Goal: Transaction & Acquisition: Book appointment/travel/reservation

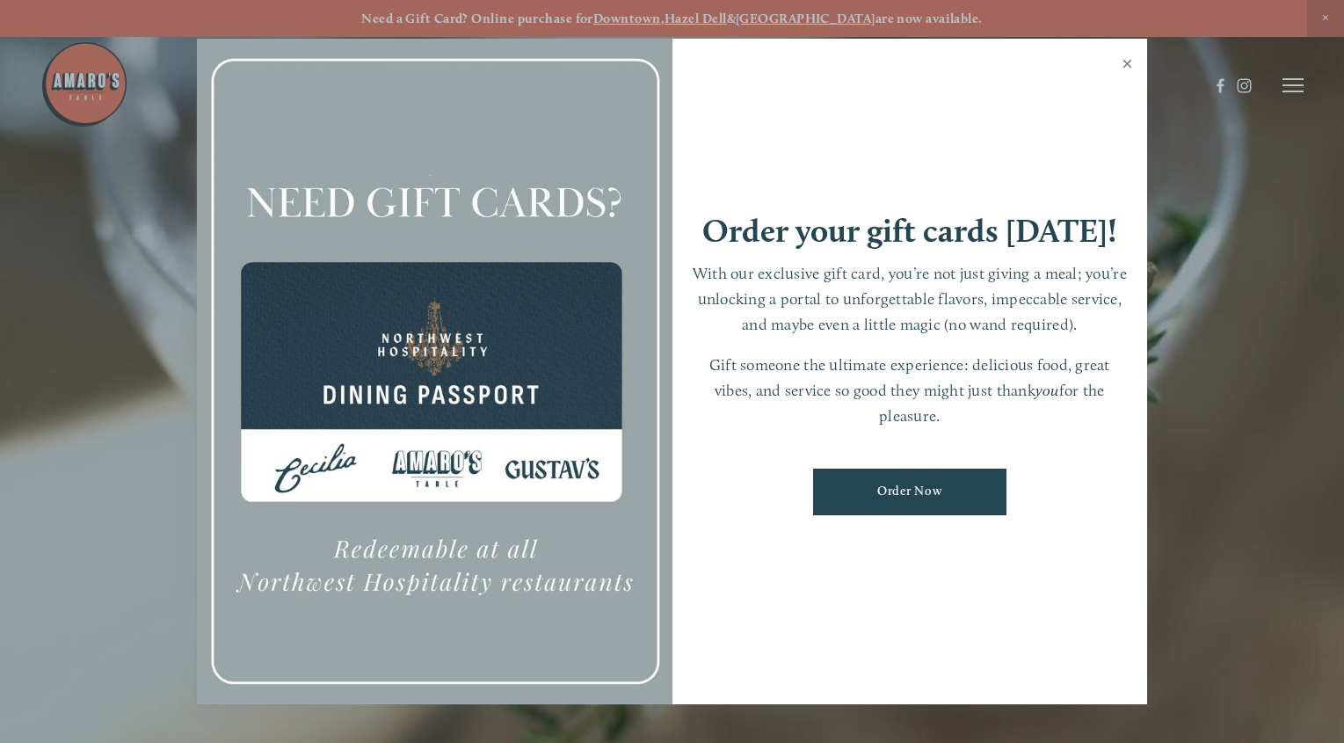
click at [1126, 65] on link "Close" at bounding box center [1127, 65] width 34 height 49
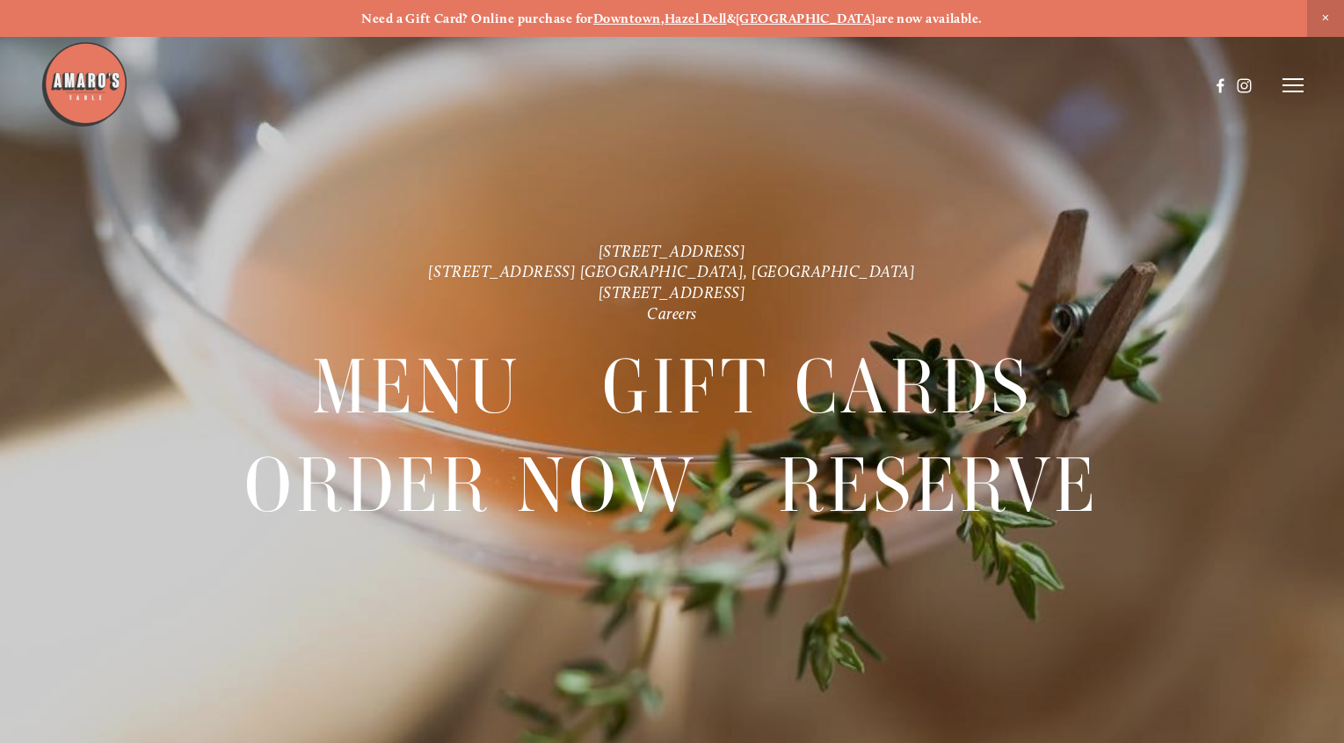
click at [1287, 82] on icon at bounding box center [1293, 85] width 21 height 16
click at [1183, 90] on span "Reserve" at bounding box center [1183, 84] width 40 height 15
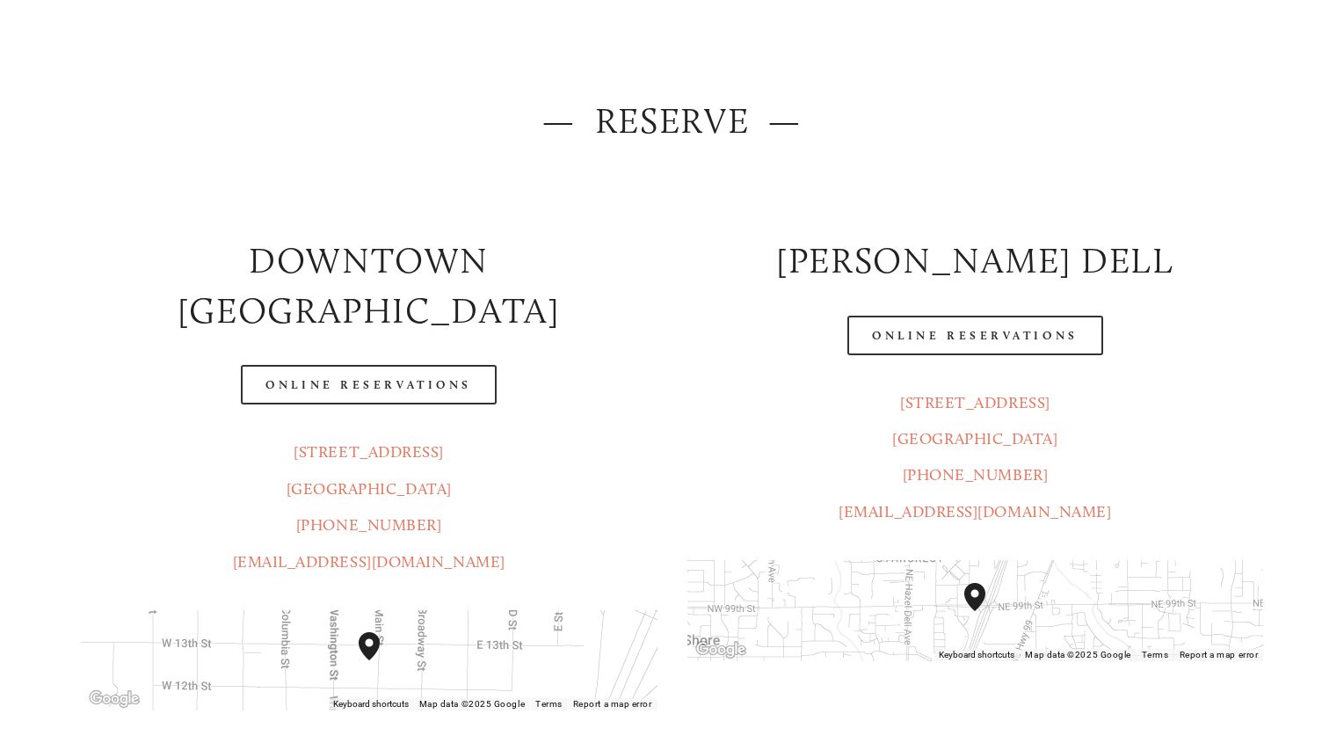
scroll to position [176, 0]
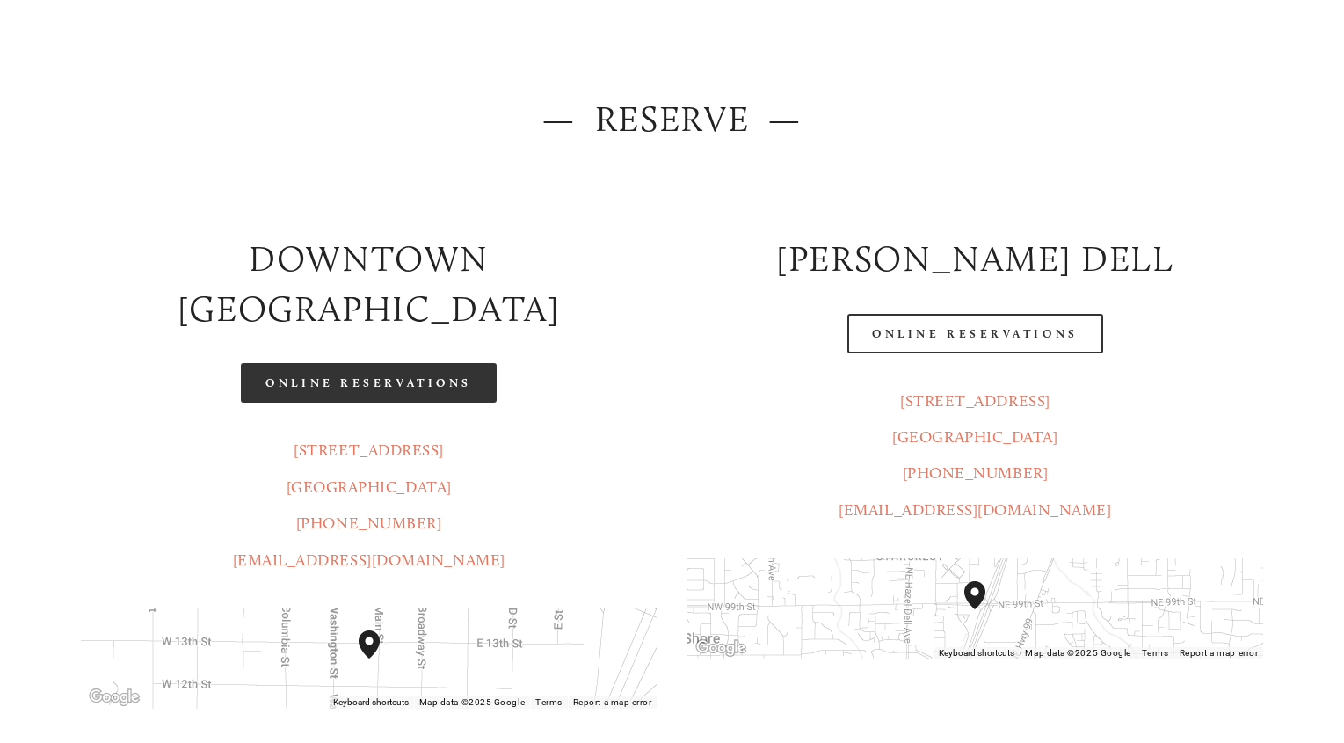
click at [445, 363] on link "Online Reservations" at bounding box center [368, 383] width 255 height 40
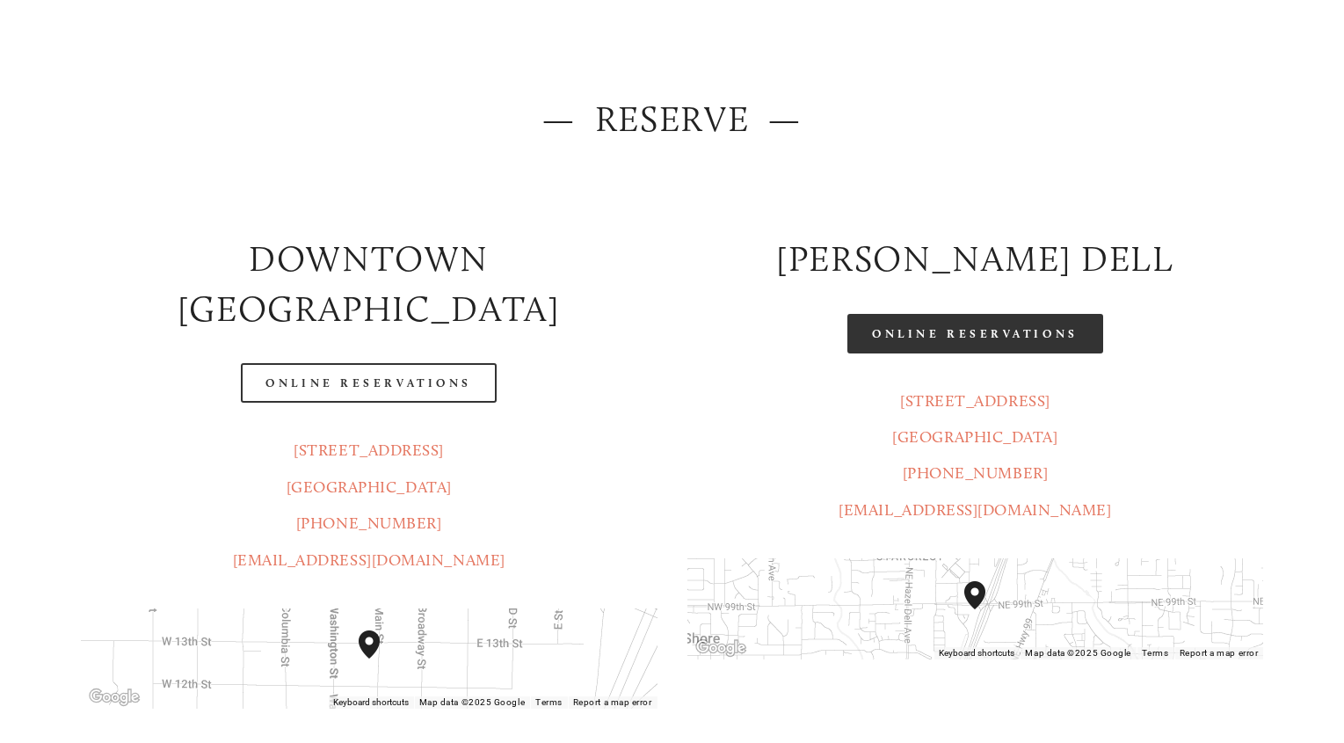
click at [969, 331] on link "Online Reservations" at bounding box center [975, 334] width 255 height 40
